Goal: Information Seeking & Learning: Find specific fact

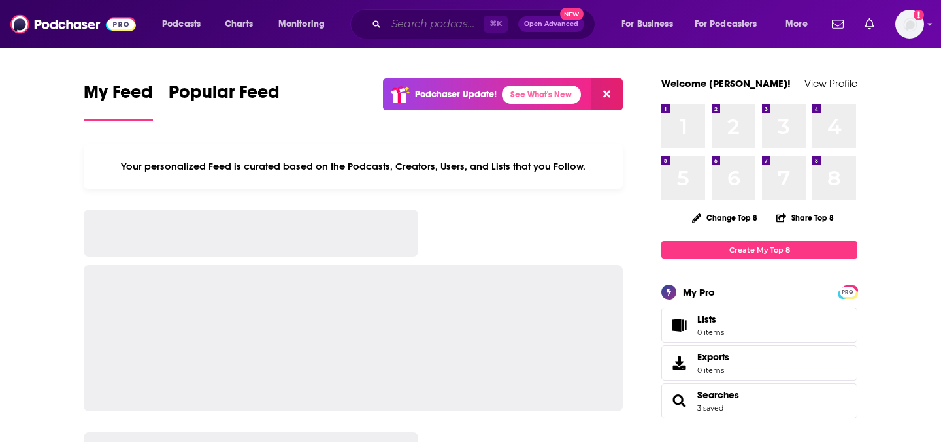
click at [410, 18] on input "Search podcasts, credits, & more..." at bounding box center [434, 24] width 97 height 21
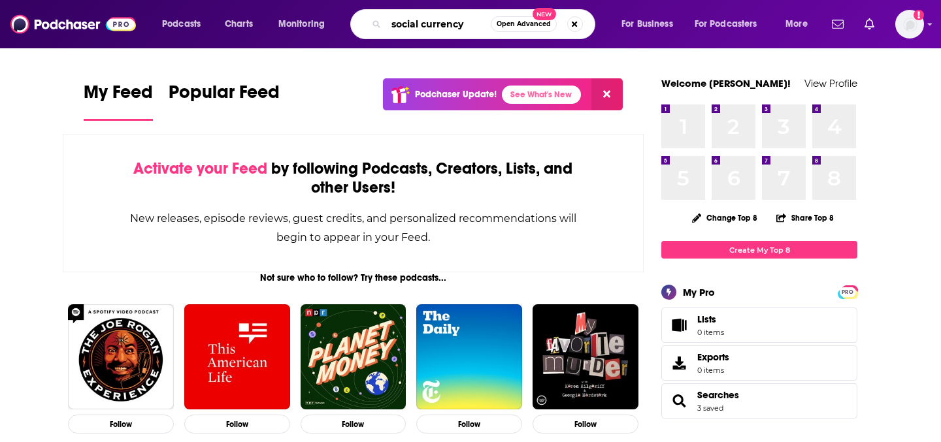
type input "social currency"
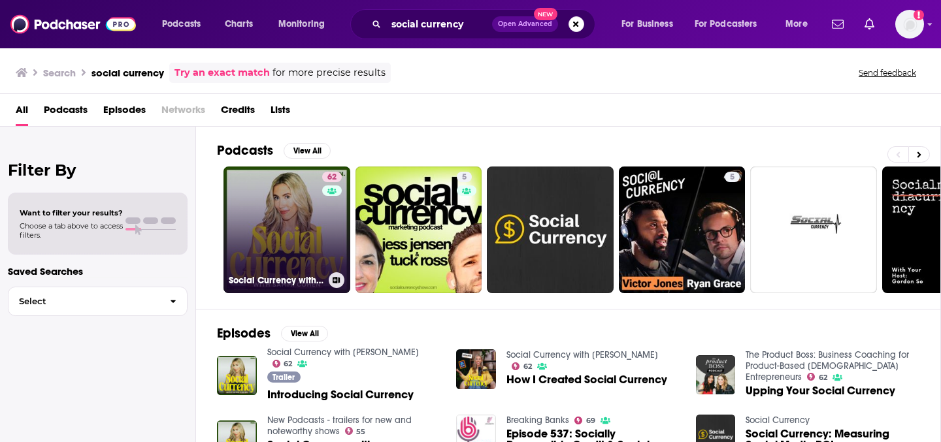
click at [282, 225] on link "62 Social Currency with [PERSON_NAME]" at bounding box center [286, 230] width 127 height 127
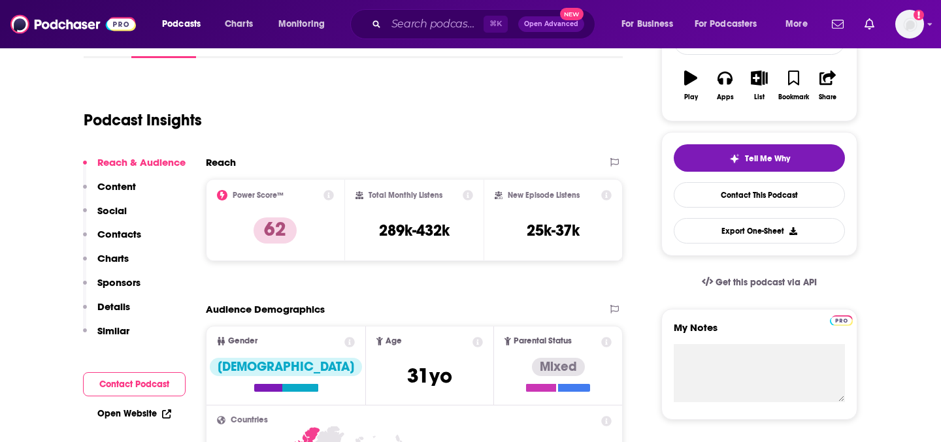
scroll to position [225, 0]
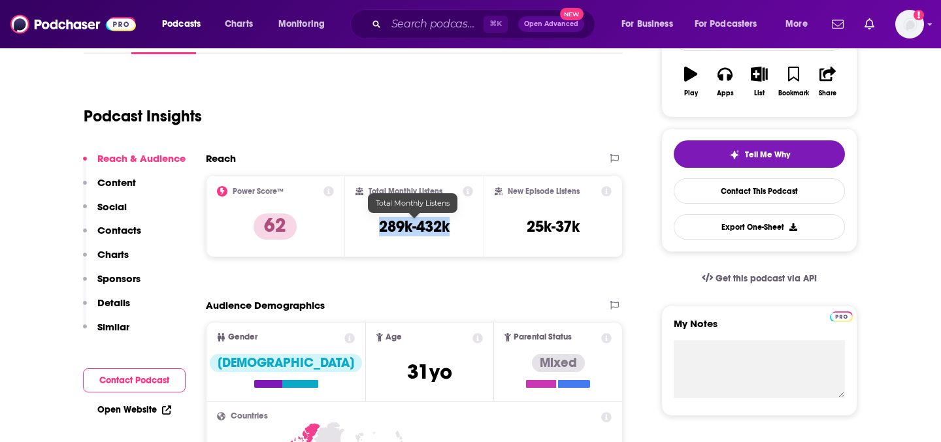
drag, startPoint x: 377, startPoint y: 233, endPoint x: 447, endPoint y: 233, distance: 70.6
click at [447, 233] on div "Total Monthly Listens 289k-432k" at bounding box center [414, 216] width 118 height 60
copy h3 "289k-432k"
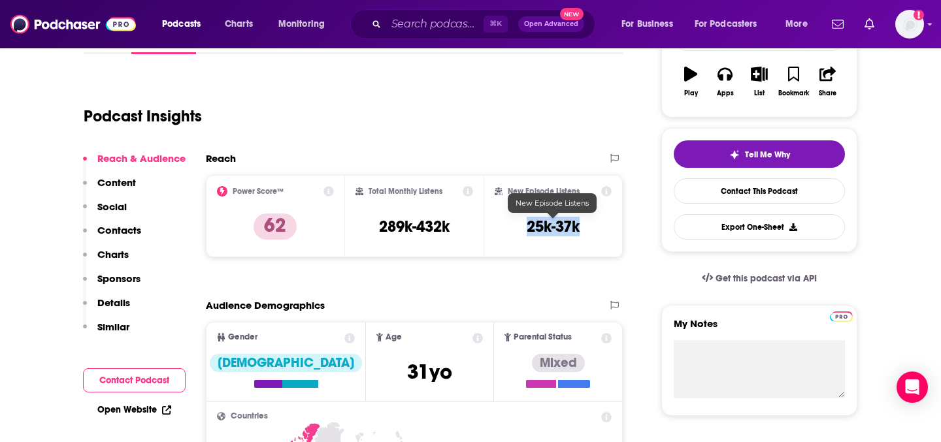
drag, startPoint x: 527, startPoint y: 225, endPoint x: 581, endPoint y: 226, distance: 53.6
click at [581, 226] on div "New Episode Listens 25k-37k" at bounding box center [553, 216] width 117 height 60
copy h3 "25k-37k"
